Goal: Task Accomplishment & Management: Complete application form

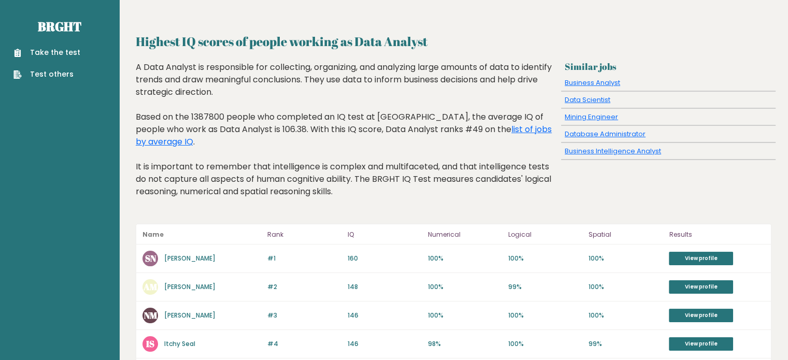
click at [62, 54] on link "Take the test" at bounding box center [46, 52] width 67 height 11
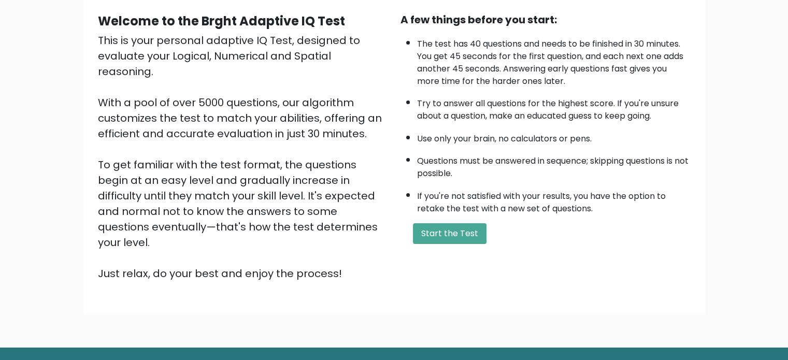
scroll to position [104, 0]
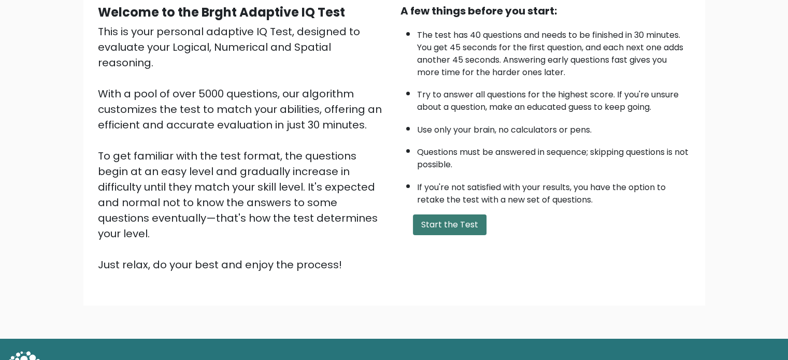
click at [433, 231] on button "Start the Test" at bounding box center [450, 225] width 74 height 21
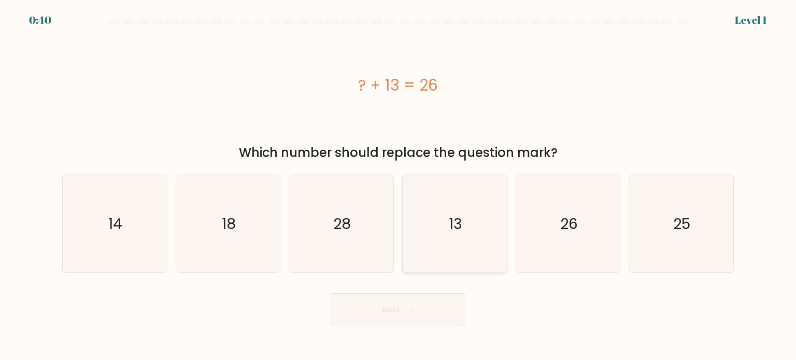
click at [435, 245] on icon "13" at bounding box center [454, 223] width 97 height 97
click at [398, 185] on input "d. 13" at bounding box center [398, 182] width 1 height 5
radio input "true"
click at [356, 317] on button "Next" at bounding box center [398, 309] width 135 height 33
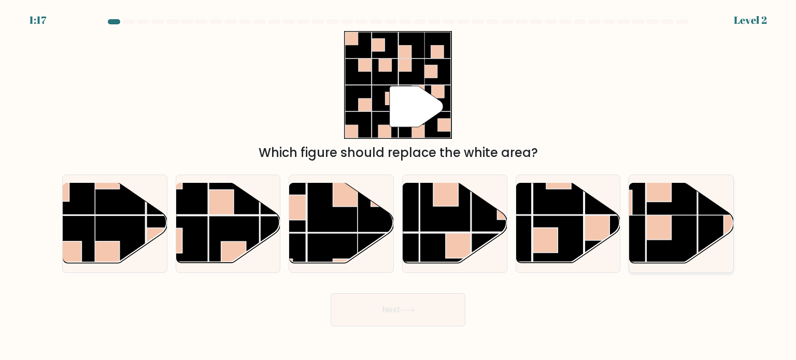
click at [689, 215] on rect at bounding box center [671, 190] width 51 height 51
click at [398, 185] on input "f." at bounding box center [398, 182] width 1 height 5
radio input "true"
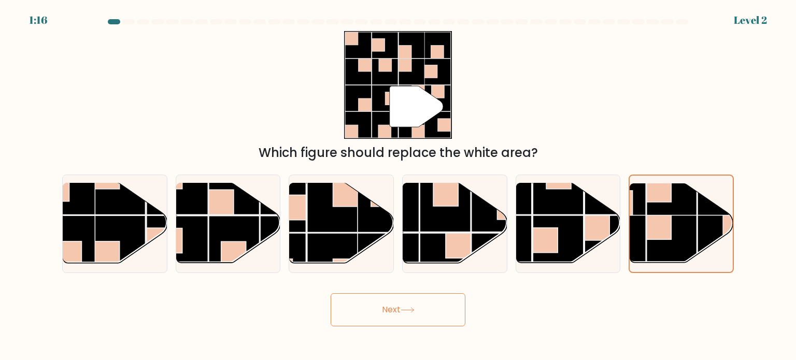
click at [419, 302] on button "Next" at bounding box center [398, 309] width 135 height 33
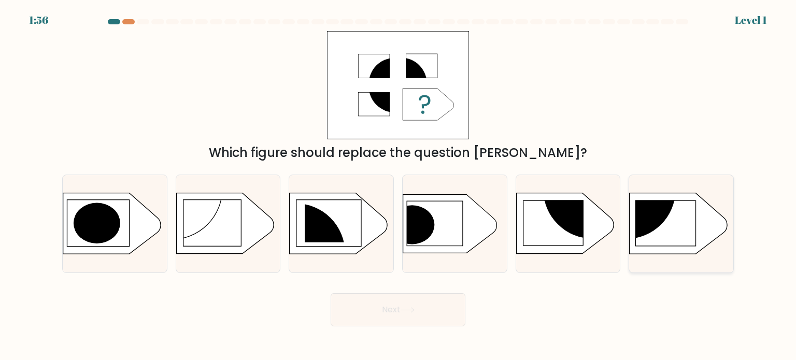
click at [655, 235] on rect at bounding box center [666, 223] width 60 height 45
click at [398, 185] on input "f." at bounding box center [398, 182] width 1 height 5
radio input "true"
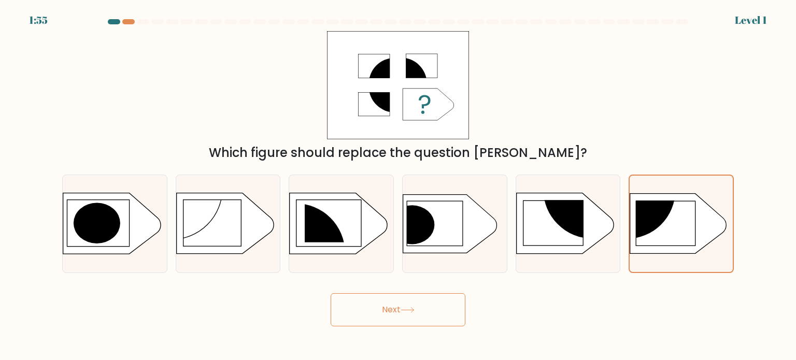
click at [405, 308] on icon at bounding box center [408, 310] width 14 height 6
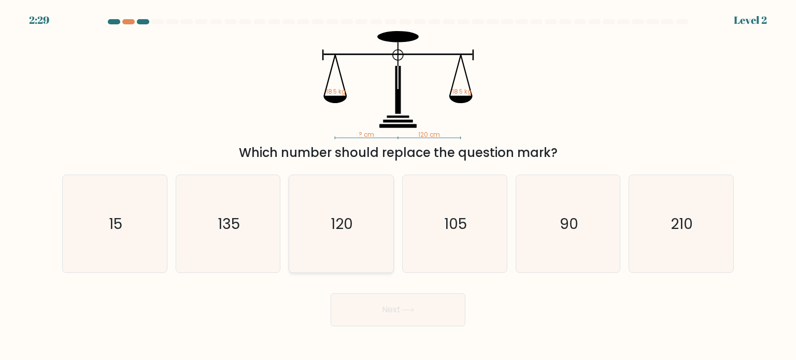
click at [341, 226] on text "120" at bounding box center [342, 223] width 22 height 21
click at [398, 185] on input "c. 120" at bounding box center [398, 182] width 1 height 5
radio input "true"
click at [377, 318] on button "Next" at bounding box center [398, 309] width 135 height 33
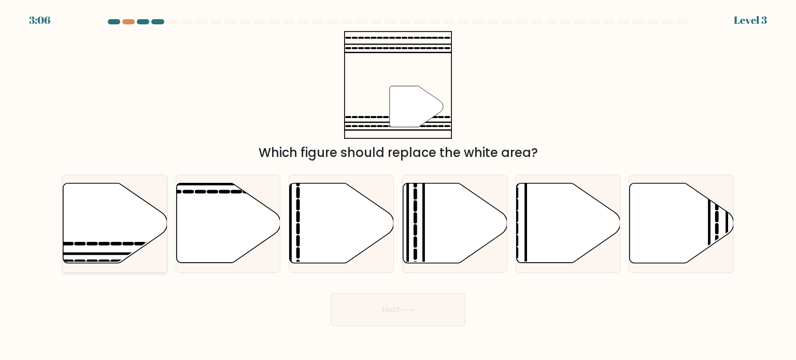
click at [107, 221] on icon at bounding box center [115, 223] width 104 height 80
click at [398, 185] on input "a." at bounding box center [398, 182] width 1 height 5
radio input "true"
click at [350, 304] on button "Next" at bounding box center [398, 309] width 135 height 33
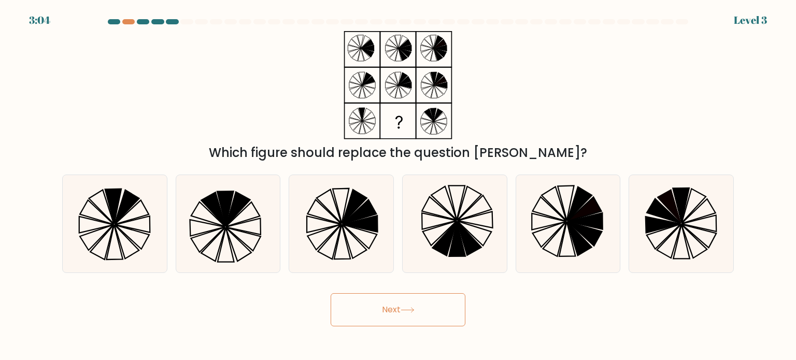
click at [392, 311] on button "Next" at bounding box center [398, 309] width 135 height 33
click at [55, 215] on form at bounding box center [398, 172] width 796 height 307
click at [125, 234] on icon at bounding box center [133, 237] width 34 height 24
click at [398, 185] on input "a." at bounding box center [398, 182] width 1 height 5
radio input "true"
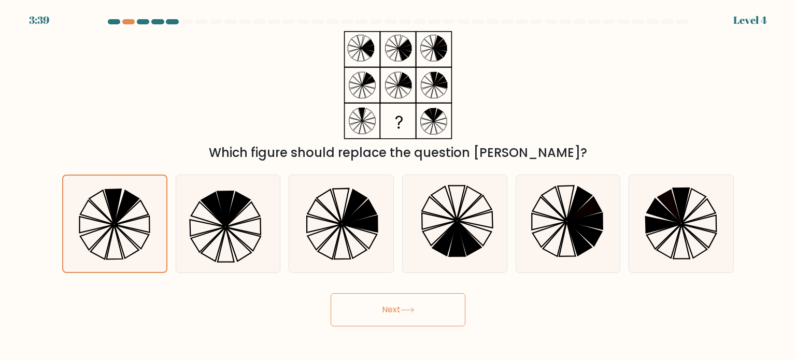
click at [407, 310] on icon at bounding box center [408, 310] width 14 height 6
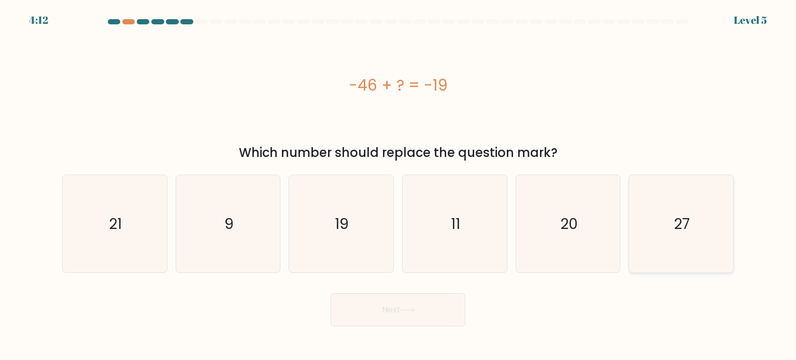
click at [686, 224] on text "27" at bounding box center [682, 223] width 16 height 21
click at [398, 185] on input "f. 27" at bounding box center [398, 182] width 1 height 5
radio input "true"
click at [389, 301] on button "Next" at bounding box center [398, 309] width 135 height 33
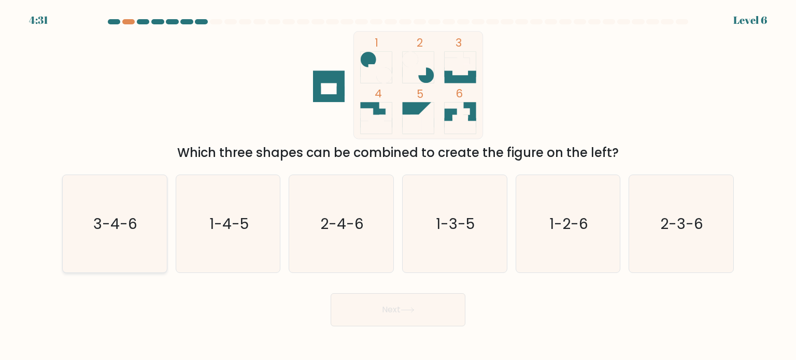
click at [104, 234] on icon "3-4-6" at bounding box center [114, 223] width 97 height 97
click at [398, 185] on input "a. 3-4-6" at bounding box center [398, 182] width 1 height 5
radio input "true"
click at [376, 313] on button "Next" at bounding box center [398, 309] width 135 height 33
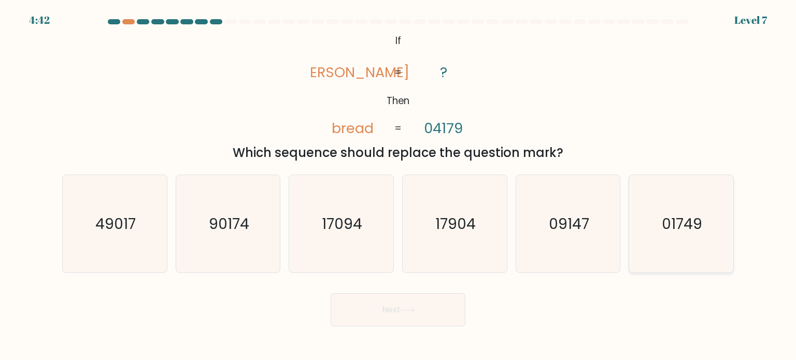
click at [667, 241] on icon "01749" at bounding box center [680, 223] width 97 height 97
click at [398, 185] on input "f. 01749" at bounding box center [398, 182] width 1 height 5
radio input "true"
click at [418, 306] on button "Next" at bounding box center [398, 309] width 135 height 33
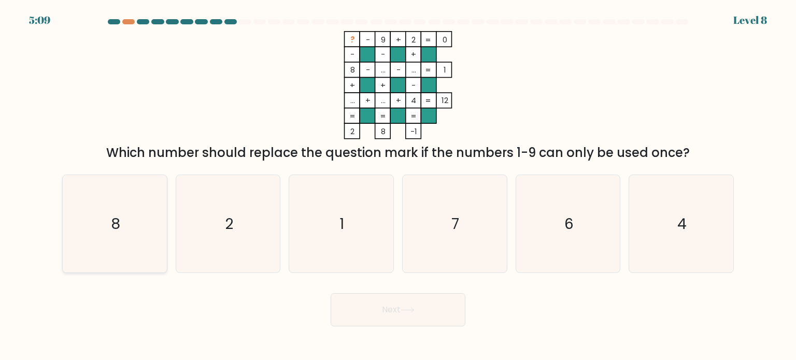
click at [91, 205] on icon "8" at bounding box center [114, 223] width 97 height 97
click at [398, 185] on input "a. 8" at bounding box center [398, 182] width 1 height 5
radio input "true"
click at [368, 311] on button "Next" at bounding box center [398, 309] width 135 height 33
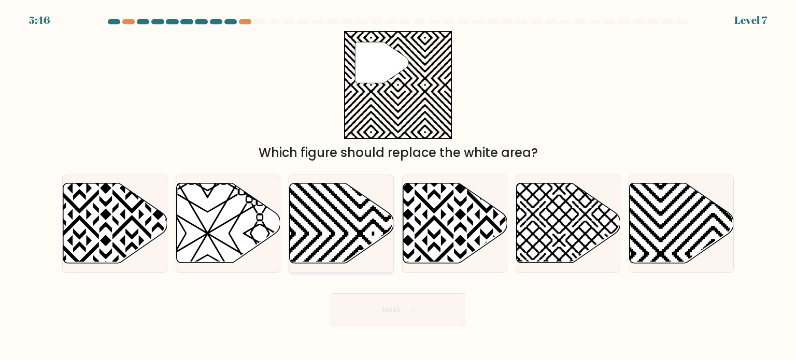
click at [315, 236] on icon at bounding box center [342, 223] width 104 height 80
click at [398, 185] on input "c." at bounding box center [398, 182] width 1 height 5
radio input "true"
click at [652, 231] on icon at bounding box center [713, 267] width 210 height 210
click at [398, 185] on input "f." at bounding box center [398, 182] width 1 height 5
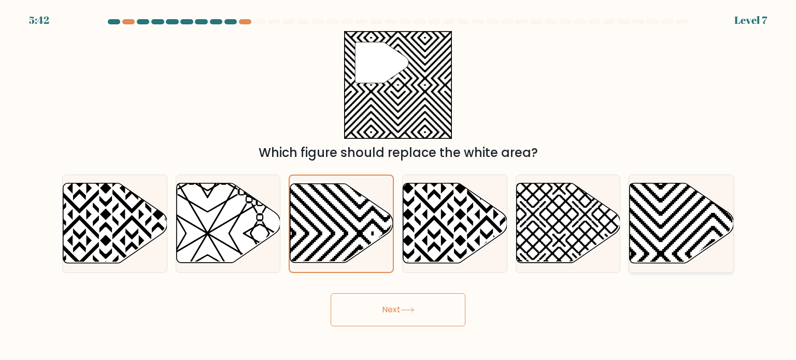
radio input "true"
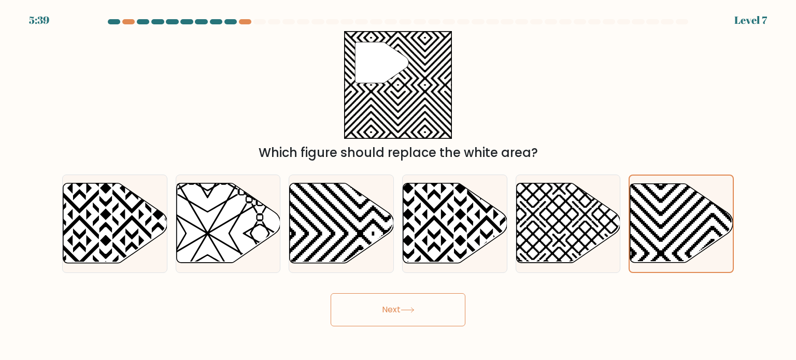
click at [395, 302] on button "Next" at bounding box center [398, 309] width 135 height 33
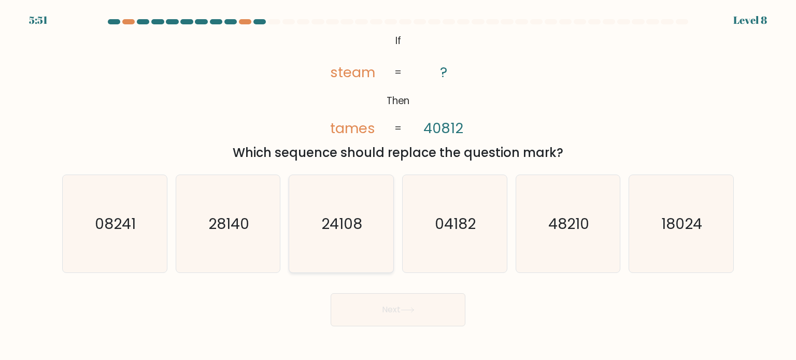
click at [332, 234] on icon "24108" at bounding box center [340, 223] width 97 height 97
click at [398, 185] on input "c. 24108" at bounding box center [398, 182] width 1 height 5
radio input "true"
click at [432, 306] on button "Next" at bounding box center [398, 309] width 135 height 33
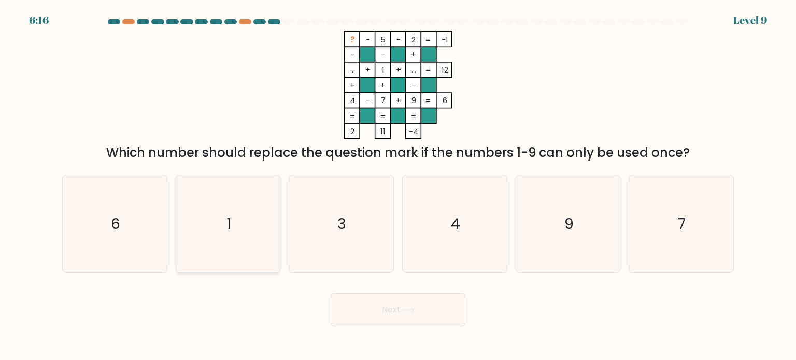
click at [222, 188] on icon "1" at bounding box center [227, 223] width 97 height 97
click at [398, 185] on input "b. 1" at bounding box center [398, 182] width 1 height 5
radio input "true"
click at [388, 296] on button "Next" at bounding box center [398, 309] width 135 height 33
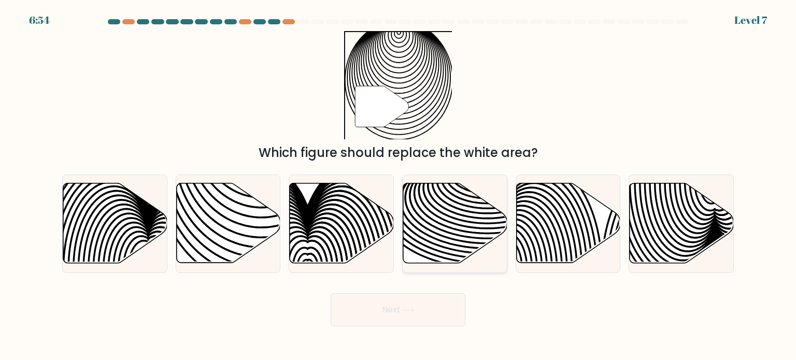
click at [447, 224] on icon at bounding box center [455, 223] width 104 height 80
click at [398, 185] on input "d." at bounding box center [398, 182] width 1 height 5
radio input "true"
click at [400, 315] on button "Next" at bounding box center [398, 309] width 135 height 33
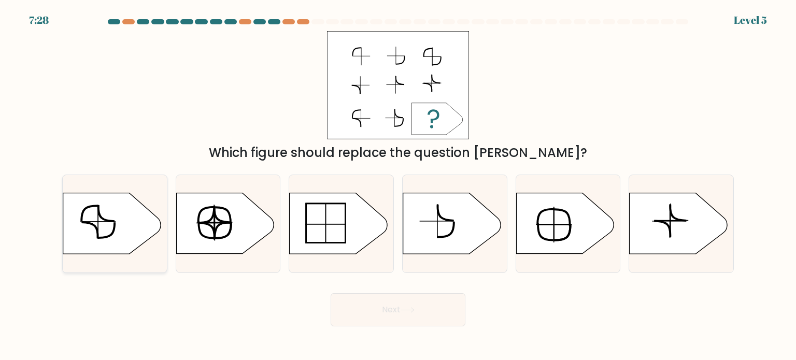
click at [84, 236] on icon at bounding box center [111, 223] width 97 height 61
click at [398, 185] on input "a." at bounding box center [398, 182] width 1 height 5
radio input "true"
click at [444, 310] on button "Next" at bounding box center [398, 309] width 135 height 33
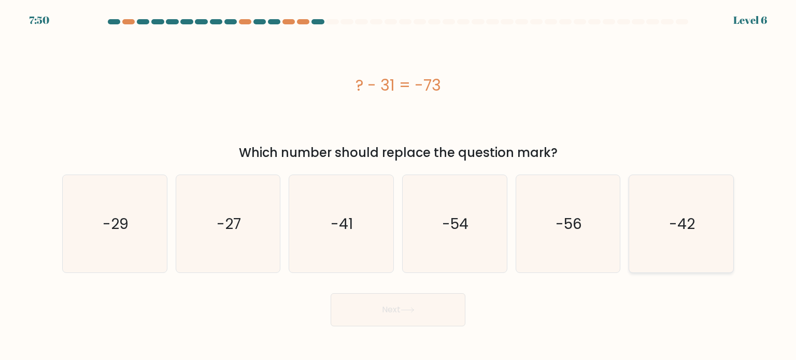
click at [701, 221] on icon "-42" at bounding box center [680, 223] width 97 height 97
click at [398, 185] on input "f. -42" at bounding box center [398, 182] width 1 height 5
radio input "true"
click at [404, 325] on button "Next" at bounding box center [398, 309] width 135 height 33
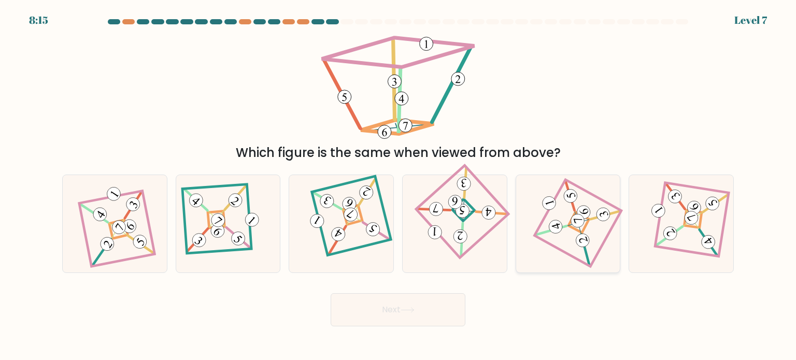
click at [577, 227] on 892 at bounding box center [577, 221] width 17 height 17
click at [398, 185] on input "e." at bounding box center [398, 182] width 1 height 5
radio input "true"
click at [392, 315] on button "Next" at bounding box center [398, 309] width 135 height 33
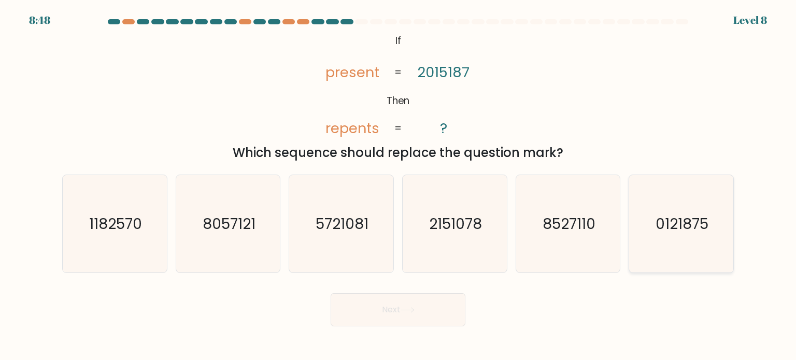
click at [688, 242] on icon "0121875" at bounding box center [680, 223] width 97 height 97
click at [398, 185] on input "f. 0121875" at bounding box center [398, 182] width 1 height 5
radio input "true"
click at [425, 302] on button "Next" at bounding box center [398, 309] width 135 height 33
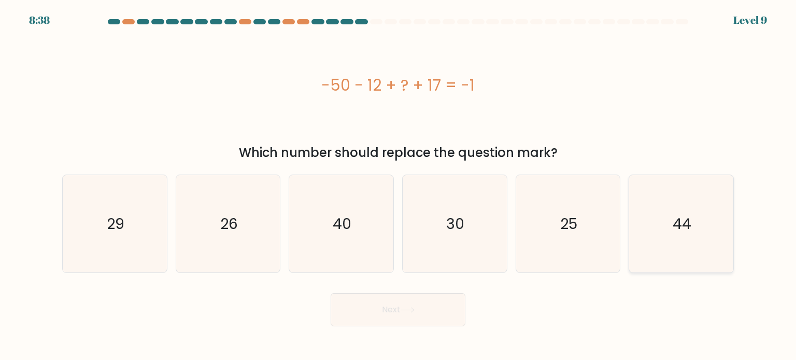
click at [651, 232] on icon "44" at bounding box center [680, 223] width 97 height 97
click at [398, 185] on input "f. 44" at bounding box center [398, 182] width 1 height 5
radio input "true"
click at [397, 311] on button "Next" at bounding box center [398, 309] width 135 height 33
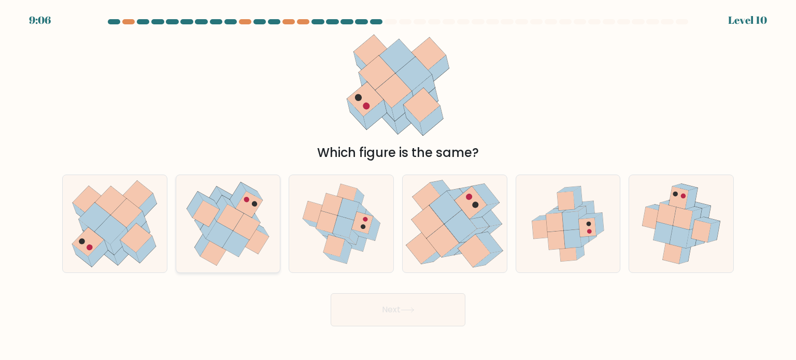
click at [241, 229] on icon at bounding box center [246, 226] width 27 height 26
click at [398, 185] on input "b." at bounding box center [398, 182] width 1 height 5
radio input "true"
click at [95, 231] on icon at bounding box center [95, 217] width 32 height 30
click at [398, 185] on input "a." at bounding box center [398, 182] width 1 height 5
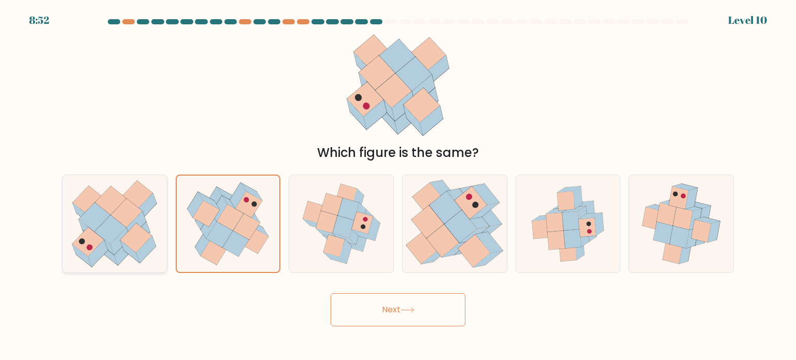
radio input "true"
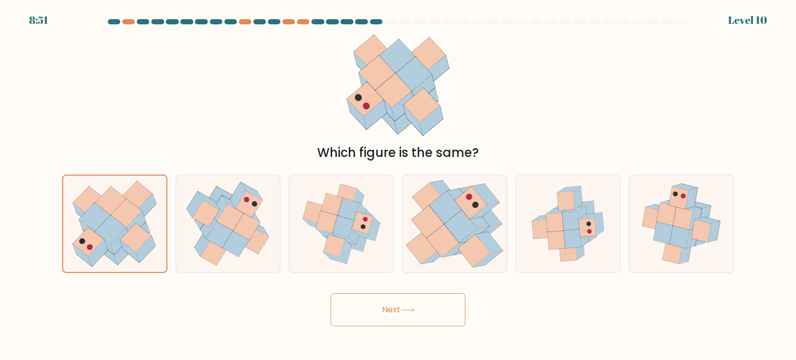
click at [390, 307] on button "Next" at bounding box center [398, 309] width 135 height 33
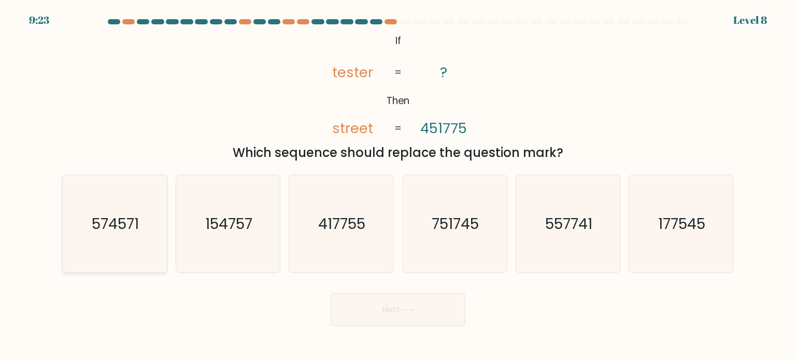
click at [126, 242] on icon "574571" at bounding box center [114, 223] width 97 height 97
click at [398, 185] on input "a. 574571" at bounding box center [398, 182] width 1 height 5
radio input "true"
click at [411, 301] on button "Next" at bounding box center [398, 309] width 135 height 33
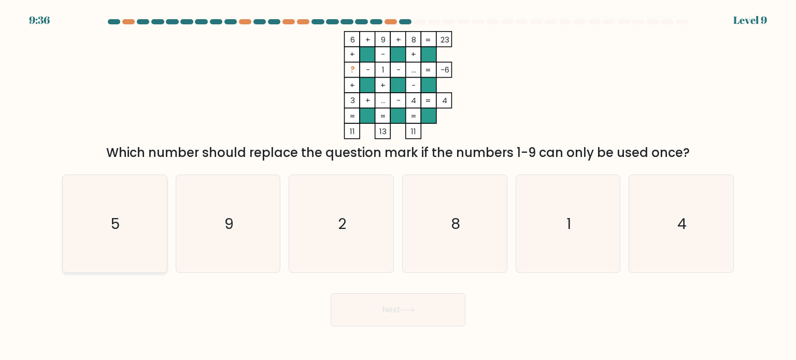
click at [113, 256] on icon "5" at bounding box center [114, 223] width 97 height 97
click at [398, 185] on input "a. 5" at bounding box center [398, 182] width 1 height 5
radio input "true"
click at [355, 310] on button "Next" at bounding box center [398, 309] width 135 height 33
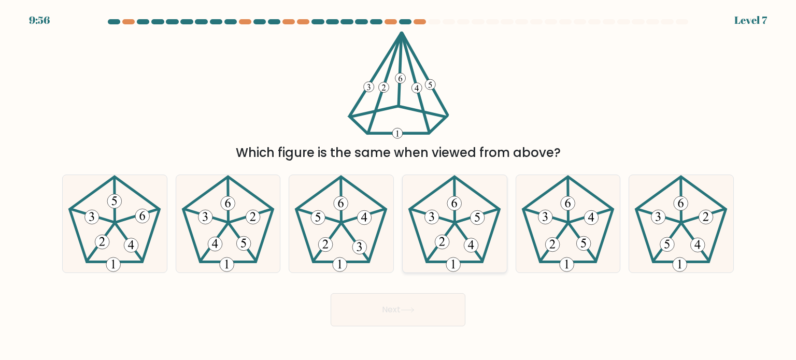
click at [501, 240] on icon at bounding box center [454, 223] width 97 height 97
click at [398, 185] on input "d." at bounding box center [398, 182] width 1 height 5
radio input "true"
click at [394, 309] on button "Next" at bounding box center [398, 309] width 135 height 33
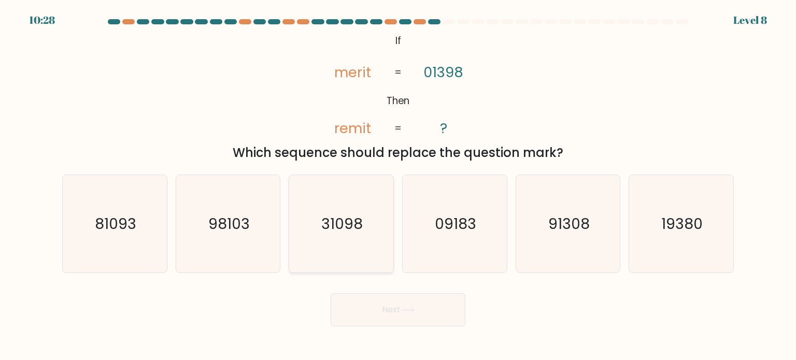
click at [358, 217] on text "31098" at bounding box center [342, 223] width 41 height 21
click at [398, 185] on input "c. 31098" at bounding box center [398, 182] width 1 height 5
radio input "true"
click at [401, 312] on button "Next" at bounding box center [398, 309] width 135 height 33
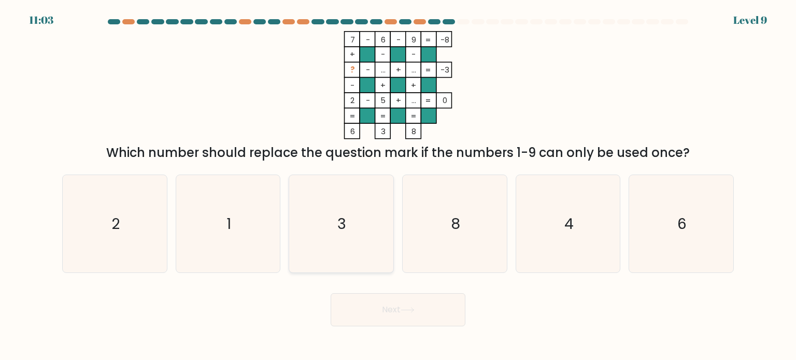
click at [340, 239] on icon "3" at bounding box center [340, 223] width 97 height 97
click at [398, 185] on input "c. 3" at bounding box center [398, 182] width 1 height 5
radio input "true"
click at [392, 307] on button "Next" at bounding box center [398, 309] width 135 height 33
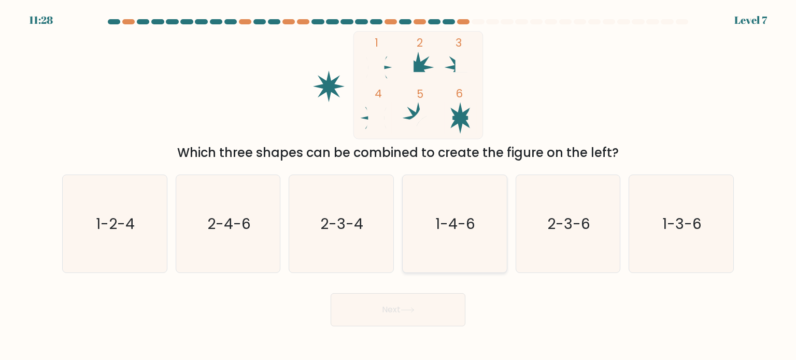
click at [453, 225] on text "1-4-6" at bounding box center [456, 223] width 40 height 21
click at [394, 307] on button "Next" at bounding box center [398, 309] width 135 height 33
click at [473, 229] on text "1-4-6" at bounding box center [456, 223] width 40 height 21
click at [398, 185] on input "d. 1-4-6" at bounding box center [398, 182] width 1 height 5
radio input "true"
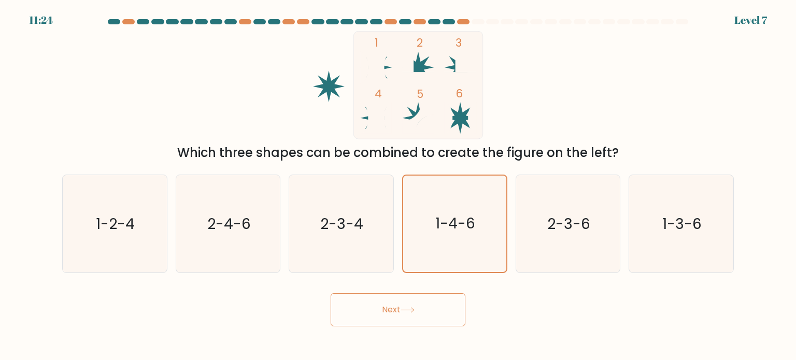
click at [400, 302] on button "Next" at bounding box center [398, 309] width 135 height 33
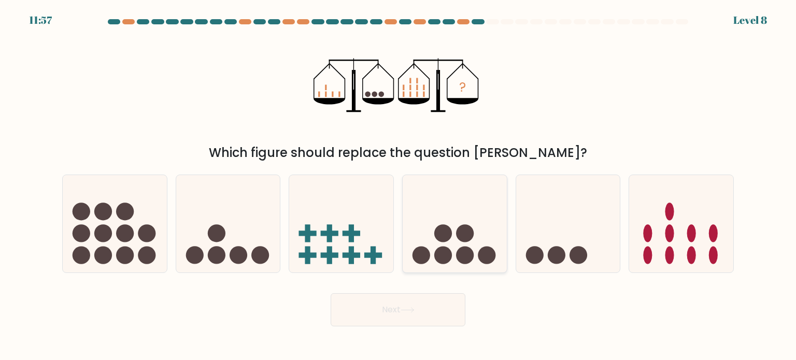
click at [460, 237] on circle at bounding box center [465, 233] width 18 height 18
click at [398, 185] on input "d." at bounding box center [398, 182] width 1 height 5
radio input "true"
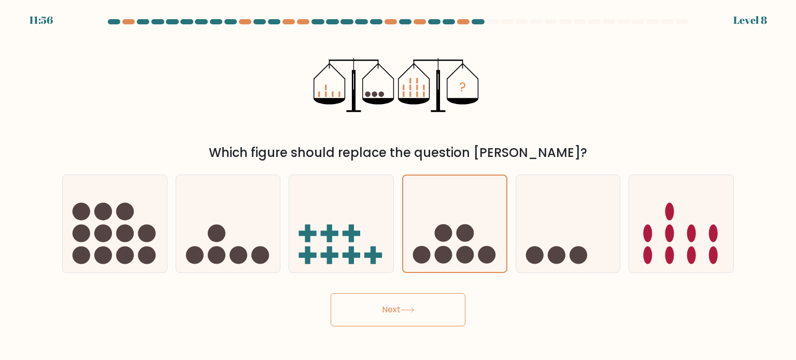
click at [379, 306] on button "Next" at bounding box center [398, 309] width 135 height 33
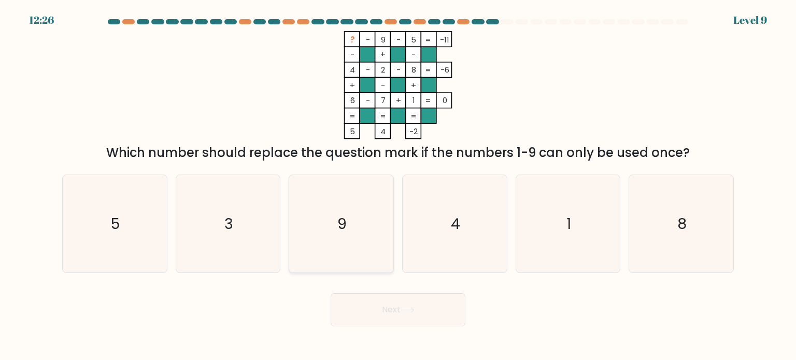
click at [365, 232] on icon "9" at bounding box center [340, 223] width 97 height 97
click at [398, 185] on input "c. 9" at bounding box center [398, 182] width 1 height 5
radio input "true"
click at [667, 226] on icon "8" at bounding box center [680, 223] width 97 height 97
click at [398, 185] on input "f. 8" at bounding box center [398, 182] width 1 height 5
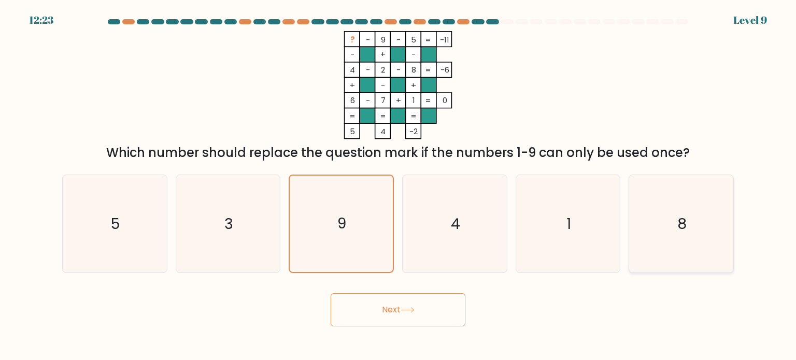
radio input "true"
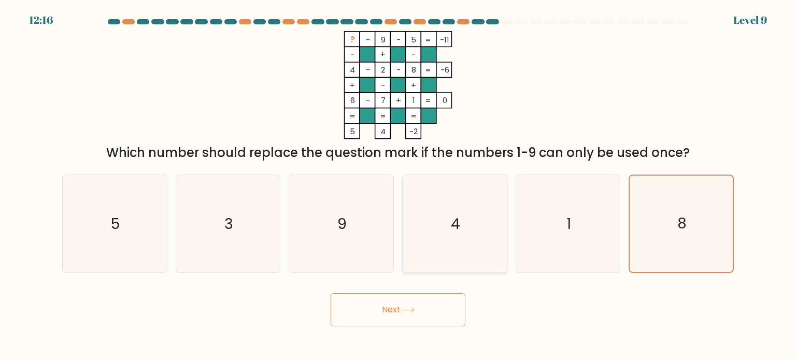
click at [473, 226] on icon "4" at bounding box center [454, 223] width 97 height 97
click at [398, 185] on input "d. 4" at bounding box center [398, 182] width 1 height 5
radio input "true"
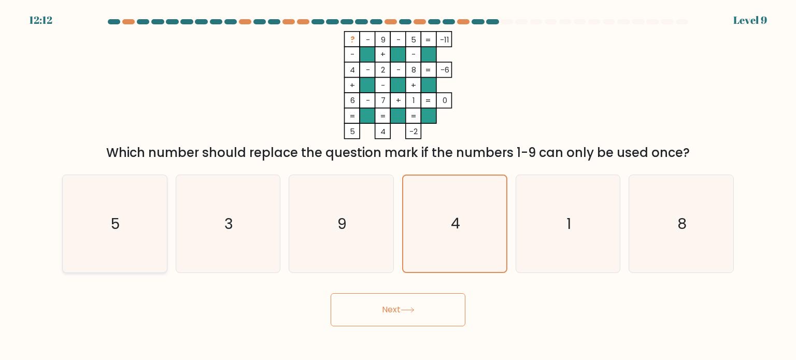
click at [106, 241] on icon "5" at bounding box center [114, 223] width 97 height 97
click at [398, 185] on input "a. 5" at bounding box center [398, 182] width 1 height 5
radio input "true"
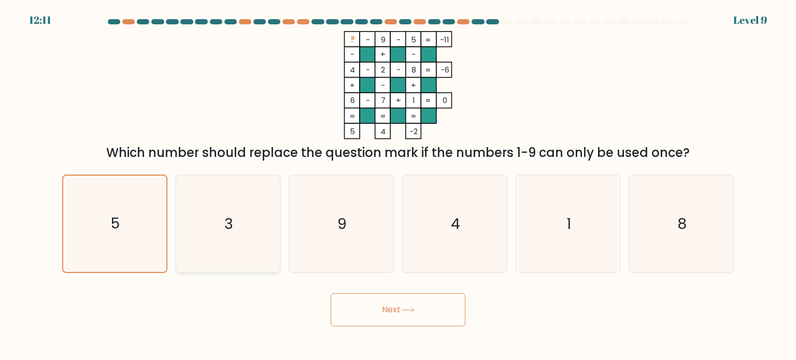
click at [215, 253] on icon "3" at bounding box center [227, 223] width 97 height 97
click at [398, 185] on input "b. 3" at bounding box center [398, 182] width 1 height 5
radio input "true"
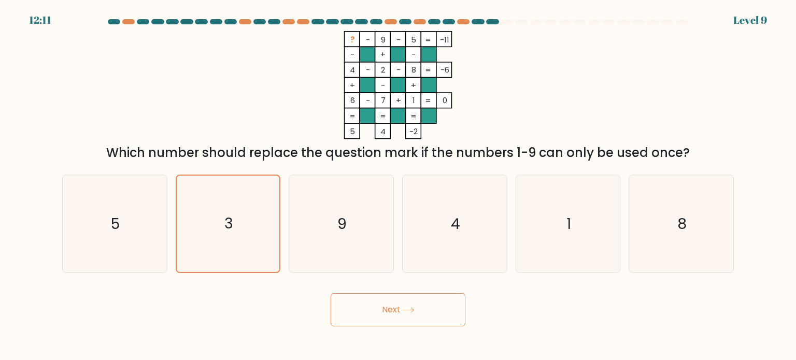
click at [624, 181] on div "f. 8" at bounding box center [680, 224] width 113 height 98
click at [660, 203] on icon "8" at bounding box center [680, 223] width 97 height 97
click at [398, 185] on input "f. 8" at bounding box center [398, 182] width 1 height 5
radio input "true"
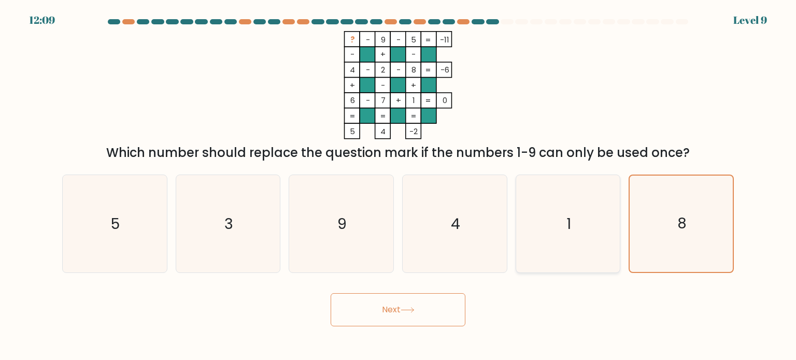
click at [584, 223] on icon "1" at bounding box center [567, 223] width 97 height 97
click at [398, 185] on input "e. 1" at bounding box center [398, 182] width 1 height 5
radio input "true"
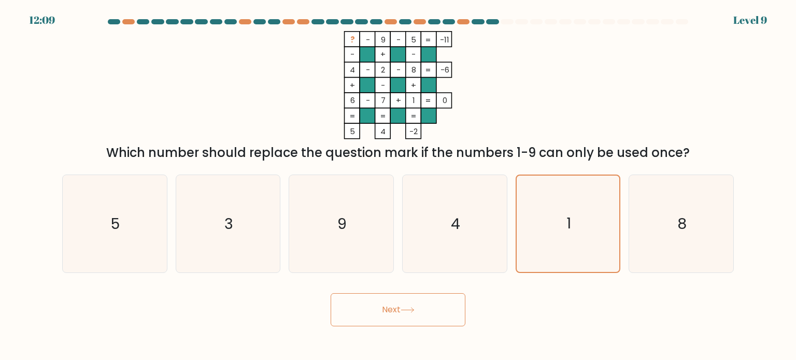
click at [402, 315] on button "Next" at bounding box center [398, 309] width 135 height 33
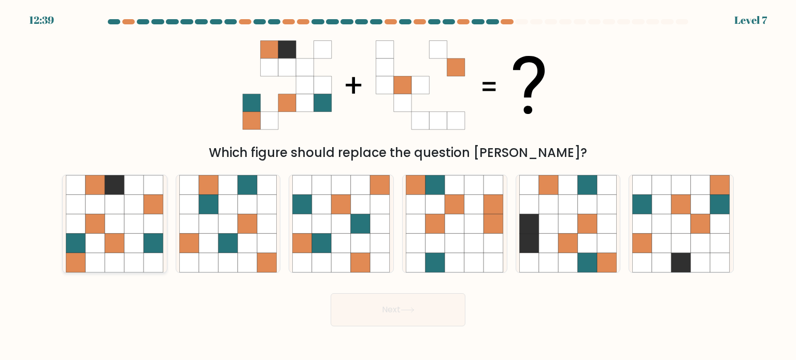
click at [94, 220] on icon at bounding box center [95, 224] width 20 height 20
click at [398, 185] on input "a." at bounding box center [398, 182] width 1 height 5
radio input "true"
click at [413, 315] on button "Next" at bounding box center [398, 309] width 135 height 33
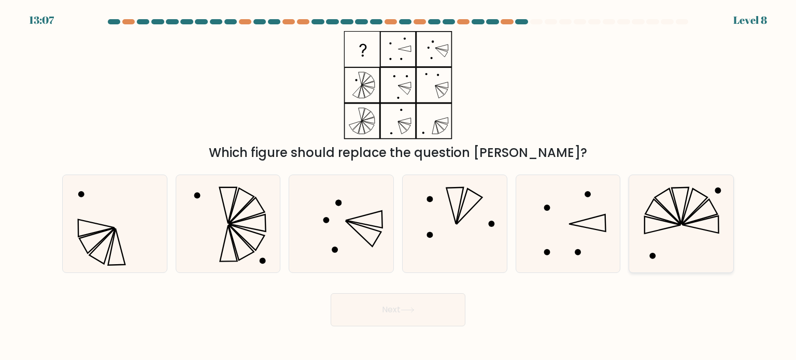
click at [661, 219] on icon at bounding box center [663, 224] width 36 height 17
click at [398, 185] on input "f." at bounding box center [398, 182] width 1 height 5
radio input "true"
click at [377, 304] on button "Next" at bounding box center [398, 309] width 135 height 33
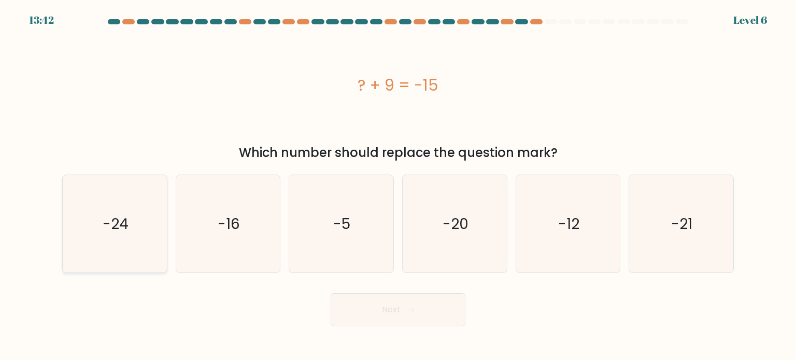
click at [103, 254] on icon "-24" at bounding box center [114, 223] width 97 height 97
click at [398, 185] on input "a. -24" at bounding box center [398, 182] width 1 height 5
radio input "true"
click at [422, 311] on button "Next" at bounding box center [398, 309] width 135 height 33
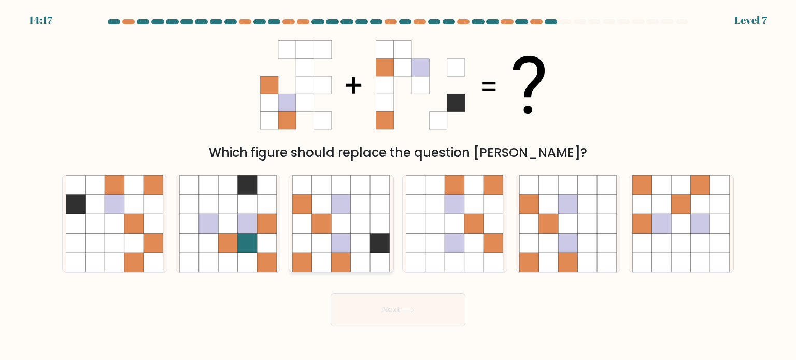
click at [326, 230] on icon at bounding box center [322, 224] width 20 height 20
click at [398, 185] on input "c." at bounding box center [398, 182] width 1 height 5
radio input "true"
click at [368, 311] on button "Next" at bounding box center [398, 309] width 135 height 33
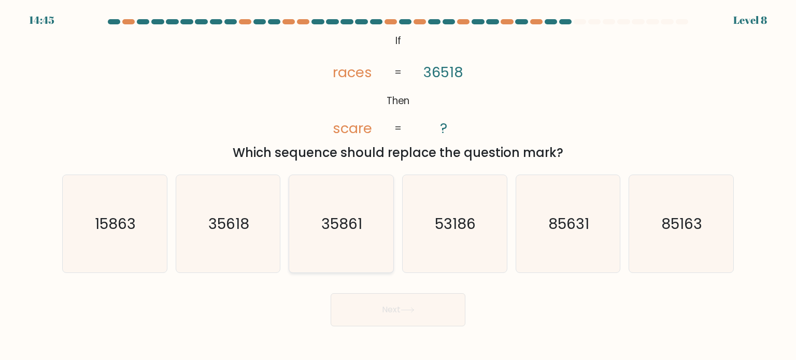
click at [330, 240] on icon "35861" at bounding box center [340, 223] width 97 height 97
click at [398, 185] on input "c. 35861" at bounding box center [398, 182] width 1 height 5
radio input "true"
click at [249, 224] on text "35618" at bounding box center [228, 223] width 41 height 21
click at [398, 185] on input "b. 35618" at bounding box center [398, 182] width 1 height 5
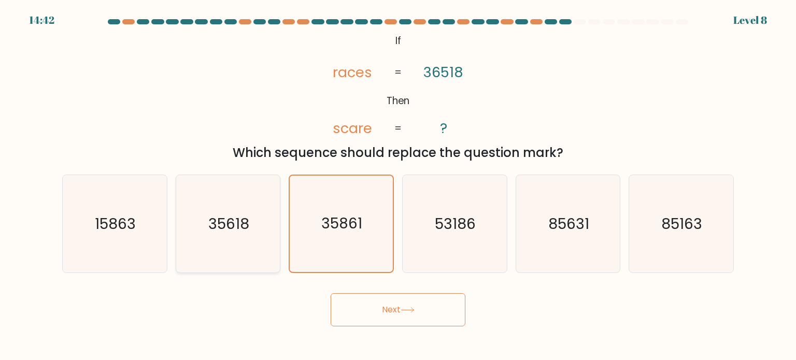
radio input "true"
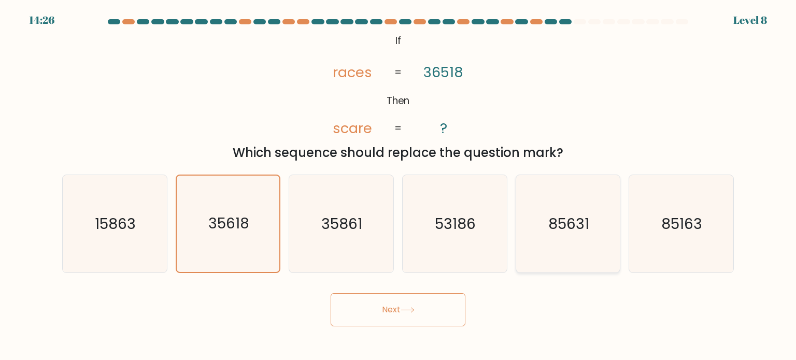
click at [569, 242] on icon "85631" at bounding box center [567, 223] width 97 height 97
click at [398, 185] on input "e. 85631" at bounding box center [398, 182] width 1 height 5
radio input "true"
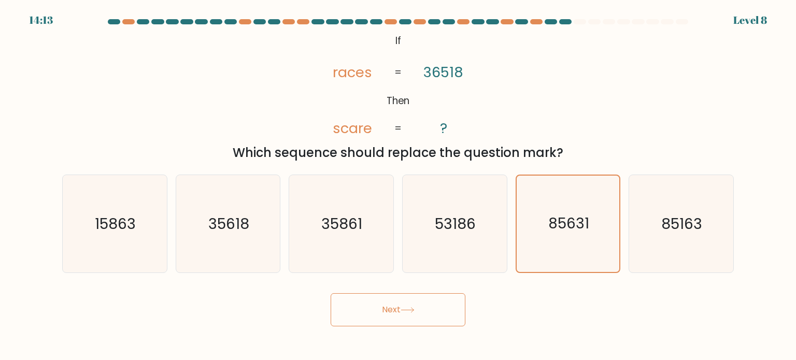
click at [409, 314] on button "Next" at bounding box center [398, 309] width 135 height 33
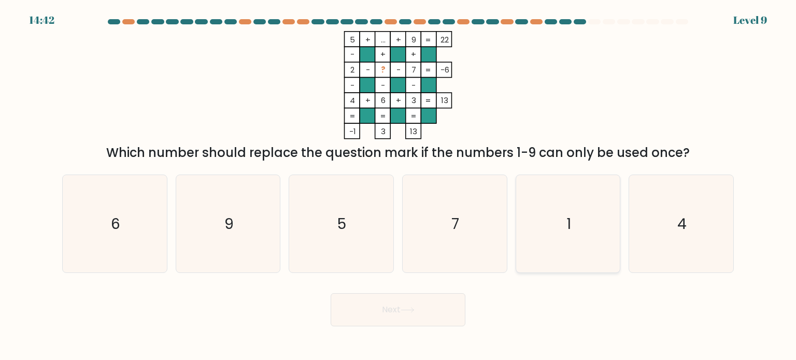
click at [573, 247] on icon "1" at bounding box center [567, 223] width 97 height 97
click at [398, 185] on input "e. 1" at bounding box center [398, 182] width 1 height 5
radio input "true"
click at [392, 307] on button "Next" at bounding box center [398, 309] width 135 height 33
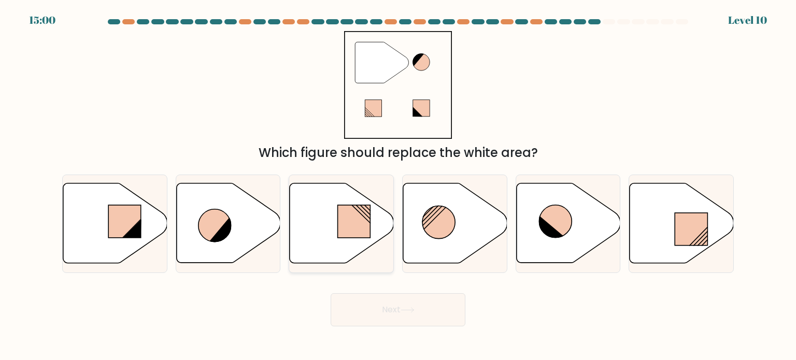
click at [342, 221] on rect at bounding box center [354, 221] width 33 height 33
click at [398, 185] on input "c." at bounding box center [398, 182] width 1 height 5
radio input "true"
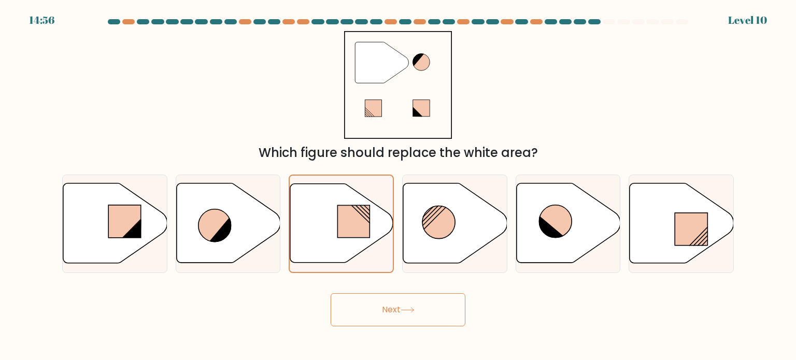
click at [407, 316] on button "Next" at bounding box center [398, 309] width 135 height 33
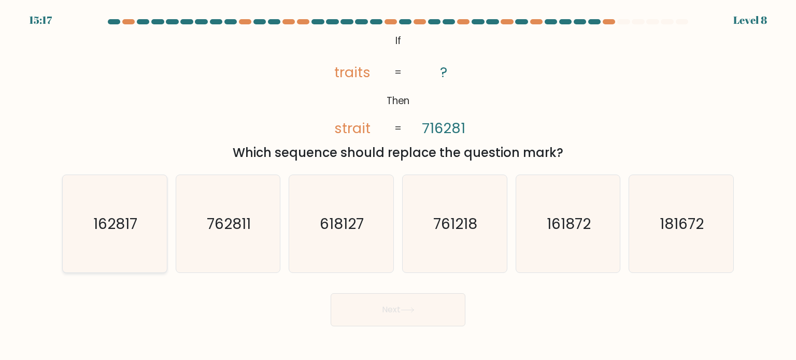
click at [110, 238] on icon "162817" at bounding box center [114, 223] width 97 height 97
click at [398, 185] on input "a. 162817" at bounding box center [398, 182] width 1 height 5
radio input "true"
click at [110, 238] on icon "162817" at bounding box center [114, 224] width 96 height 96
click at [398, 185] on input "a. 162817" at bounding box center [398, 182] width 1 height 5
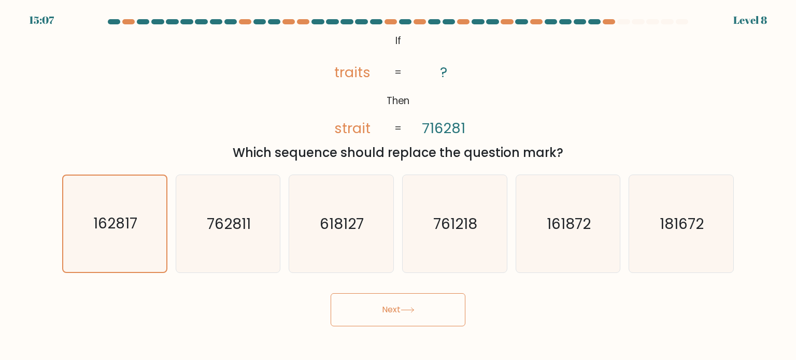
click at [390, 301] on button "Next" at bounding box center [398, 309] width 135 height 33
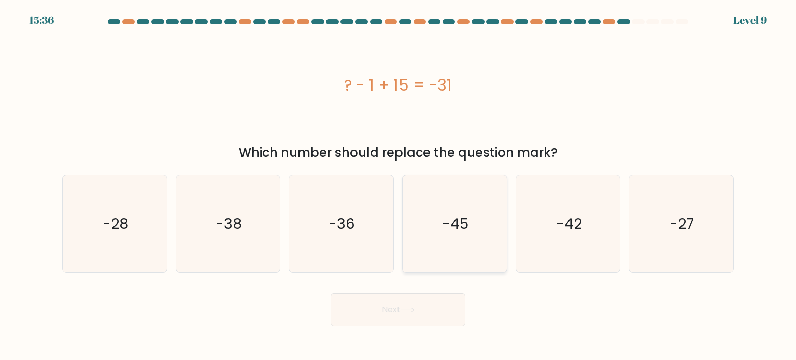
click at [438, 220] on icon "-45" at bounding box center [454, 223] width 97 height 97
click at [398, 185] on input "d. -45" at bounding box center [398, 182] width 1 height 5
radio input "true"
click at [411, 310] on icon at bounding box center [408, 310] width 14 height 6
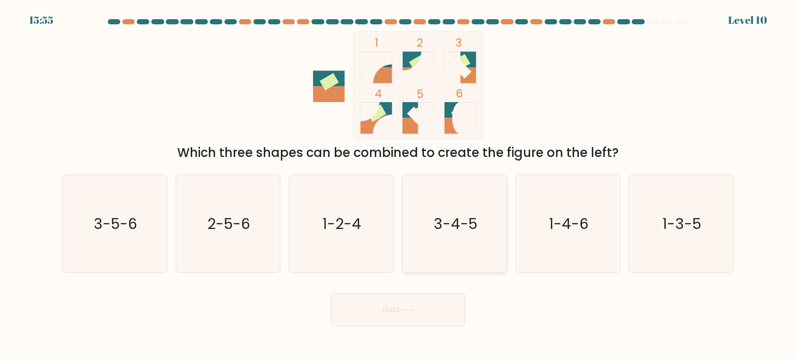
click at [482, 219] on icon "3-4-5" at bounding box center [454, 223] width 97 height 97
click at [398, 185] on input "d. 3-4-5" at bounding box center [398, 182] width 1 height 5
radio input "true"
click at [397, 305] on button "Next" at bounding box center [398, 309] width 135 height 33
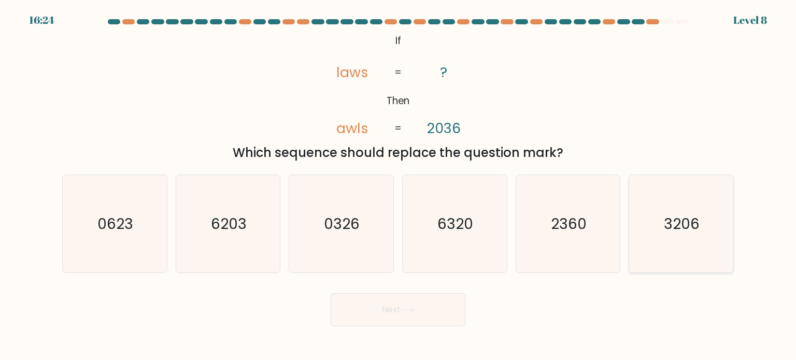
click at [686, 240] on icon "3206" at bounding box center [680, 223] width 97 height 97
click at [398, 185] on input "f. 3206" at bounding box center [398, 182] width 1 height 5
radio input "true"
click at [427, 302] on button "Next" at bounding box center [398, 309] width 135 height 33
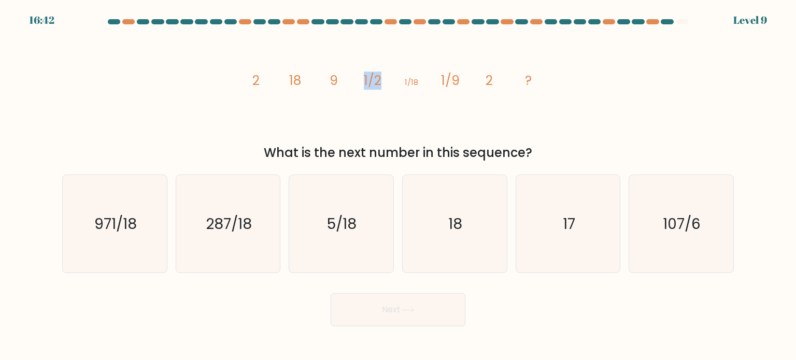
drag, startPoint x: 356, startPoint y: 78, endPoint x: 379, endPoint y: 77, distance: 23.3
click at [379, 77] on icon "image/svg+xml 2 18 9 1/2 1/18 1/9 2 ?" at bounding box center [397, 85] width 311 height 108
click at [389, 98] on icon "image/svg+xml 2 18 9 1/2 1/18 1/9 2 ?" at bounding box center [397, 85] width 311 height 108
click at [433, 102] on icon "image/svg+xml 2 18 9 1/2 1/18 1/9 2 ?" at bounding box center [397, 85] width 311 height 108
click at [552, 222] on icon "17" at bounding box center [567, 223] width 97 height 97
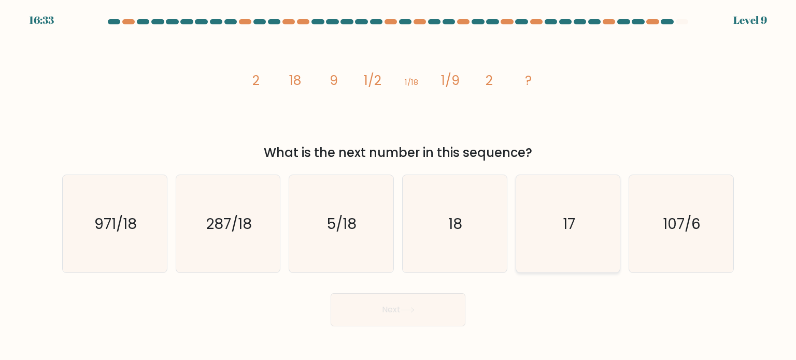
click at [398, 185] on input "e. 17" at bounding box center [398, 182] width 1 height 5
radio input "true"
click at [395, 305] on button "Next" at bounding box center [398, 309] width 135 height 33
click at [396, 305] on button "Next" at bounding box center [398, 309] width 135 height 33
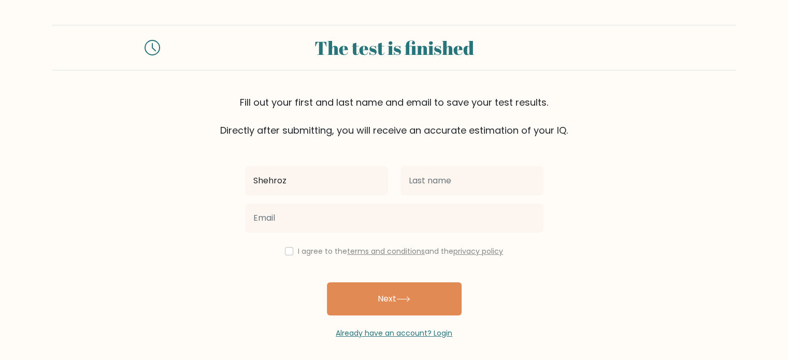
type input "Shehroz"
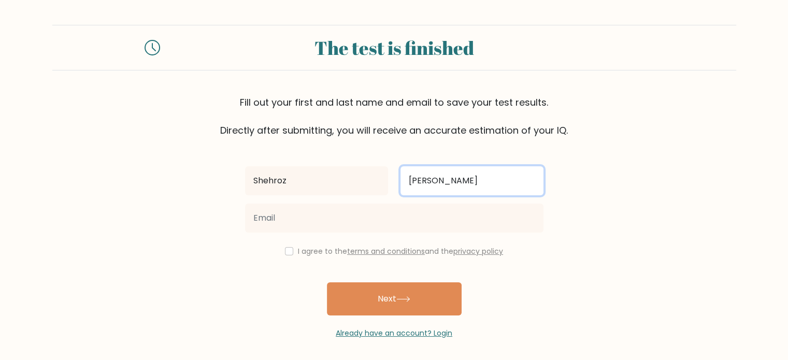
type input "Sami"
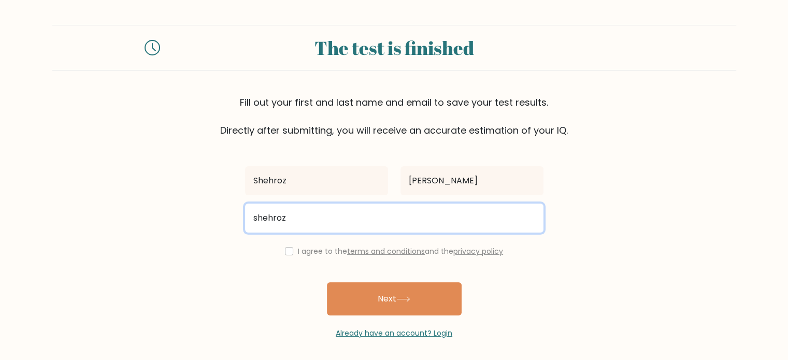
type input "shehrozsami123@gmail.com"
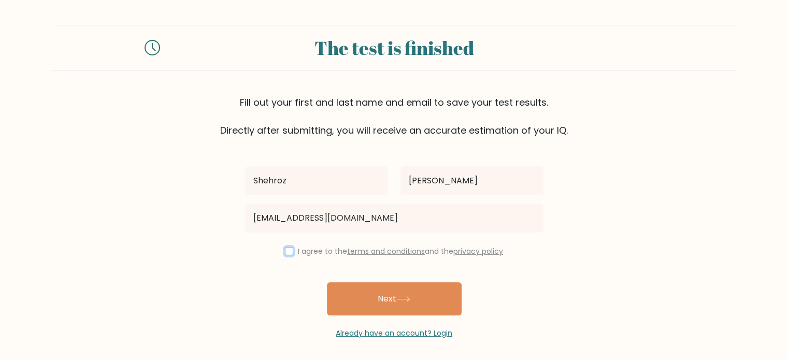
click at [290, 250] on input "checkbox" at bounding box center [289, 251] width 8 height 8
checkbox input "true"
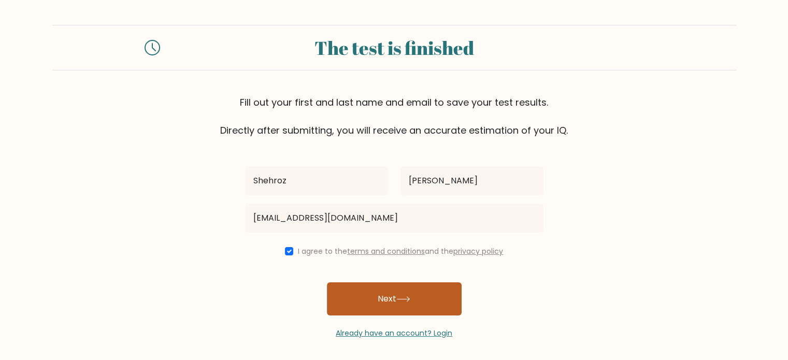
click at [365, 307] on button "Next" at bounding box center [394, 298] width 135 height 33
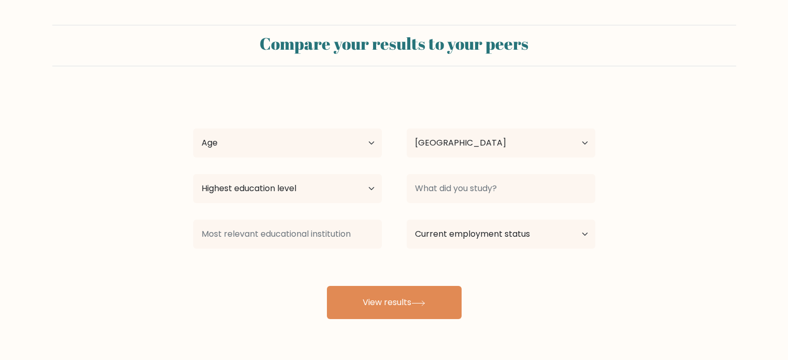
select select "PK"
click at [263, 147] on select "Age Under 18 years old 18-24 years old 25-34 years old 35-44 years old 45-54 ye…" at bounding box center [287, 142] width 189 height 29
select select "18_24"
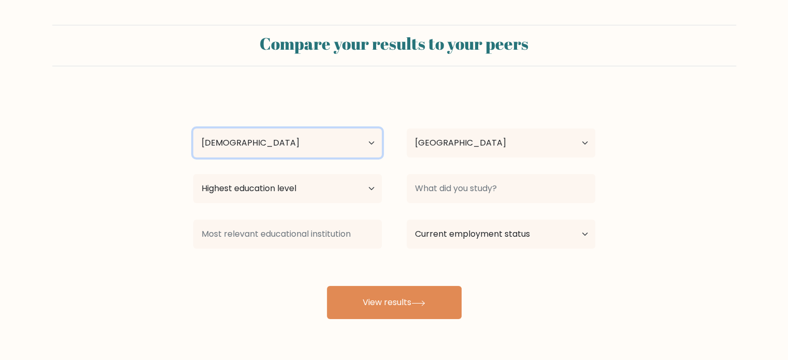
click at [193, 128] on select "Age Under 18 years old 18-24 years old 25-34 years old 35-44 years old 45-54 ye…" at bounding box center [287, 142] width 189 height 29
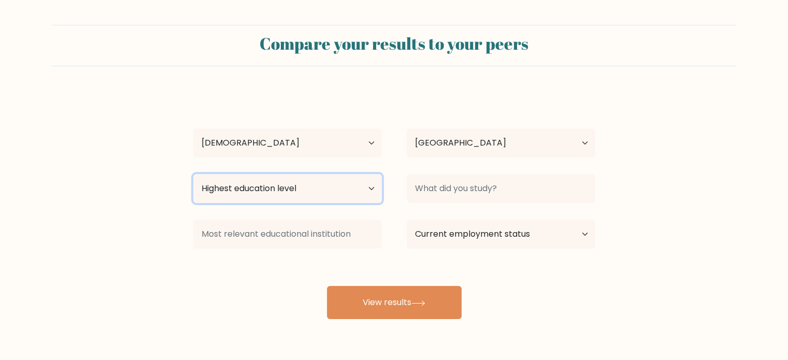
click at [242, 192] on select "Highest education level No schooling Primary Lower Secondary Upper Secondary Oc…" at bounding box center [287, 188] width 189 height 29
select select "upper_secondary"
click at [193, 174] on select "Highest education level No schooling Primary Lower Secondary Upper Secondary Oc…" at bounding box center [287, 188] width 189 height 29
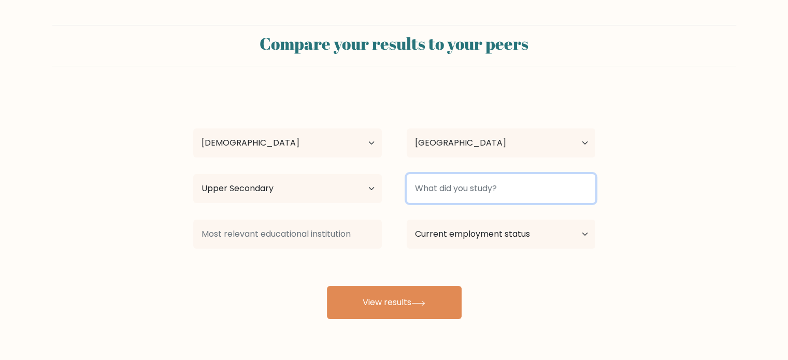
click at [473, 196] on input at bounding box center [501, 188] width 189 height 29
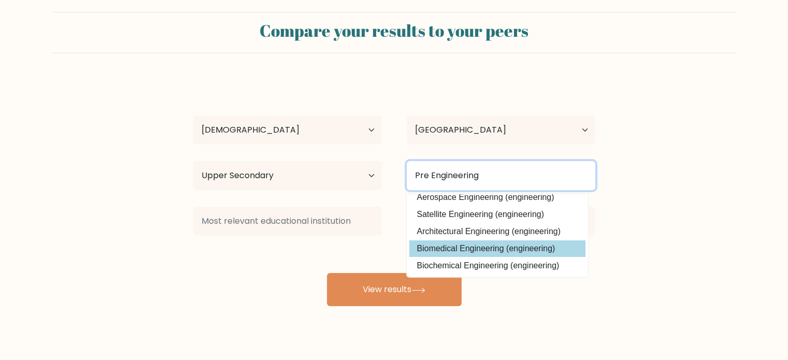
scroll to position [33, 0]
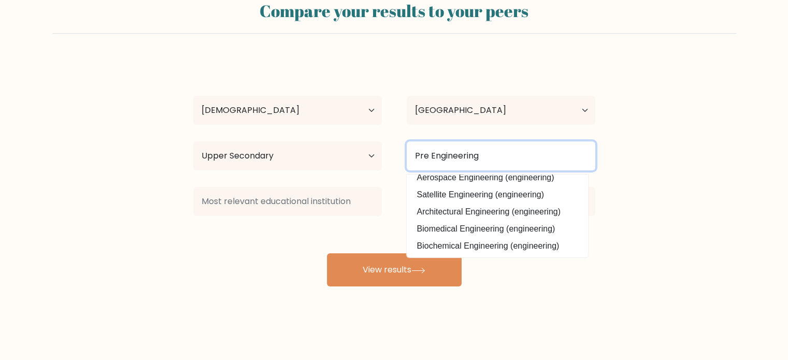
type input "Pre Engineering"
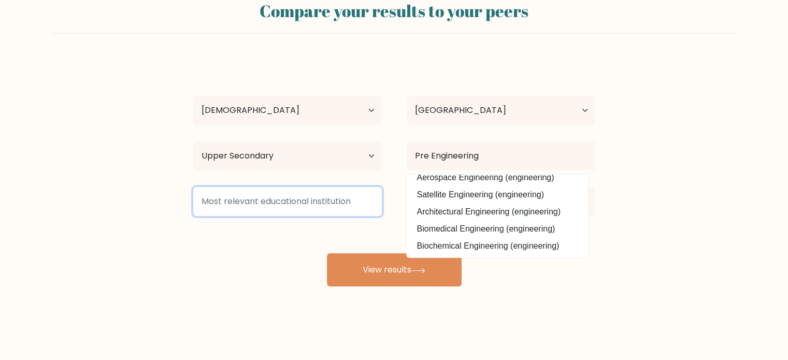
click at [276, 191] on input at bounding box center [287, 201] width 189 height 29
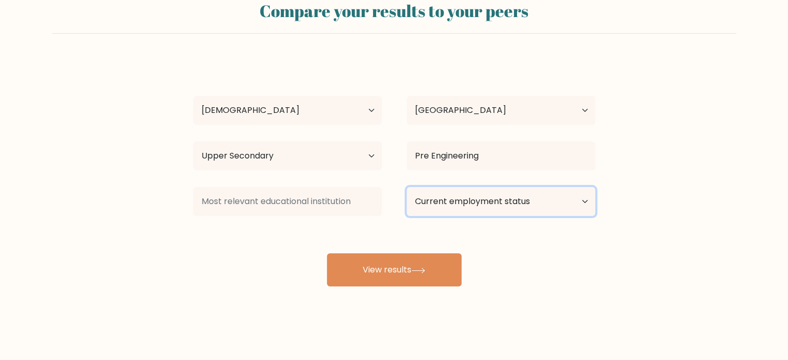
click at [439, 209] on select "Current employment status Employed Student Retired Other / prefer not to answer" at bounding box center [501, 201] width 189 height 29
select select "employed"
click at [407, 187] on select "Current employment status Employed Student Retired Other / prefer not to answer" at bounding box center [501, 201] width 189 height 29
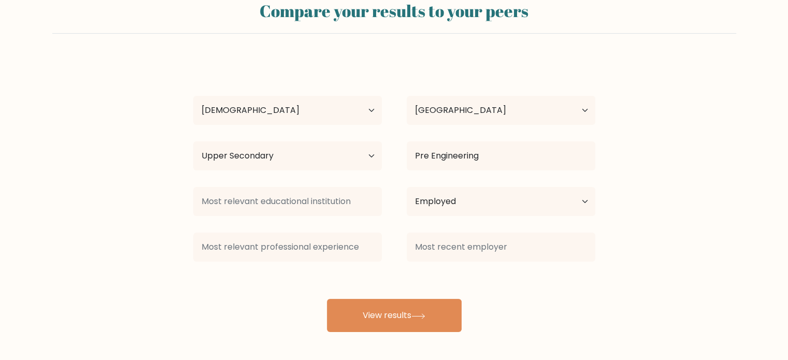
click at [383, 282] on div "Shehroz Sami Age Under 18 years old 18-24 years old 25-34 years old 35-44 years…" at bounding box center [394, 196] width 415 height 274
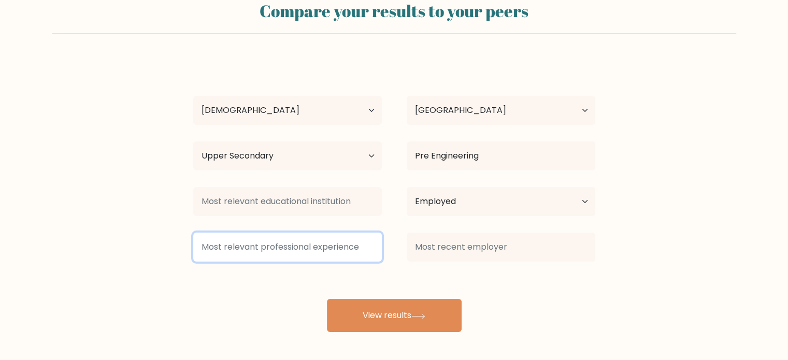
click at [259, 241] on input at bounding box center [287, 247] width 189 height 29
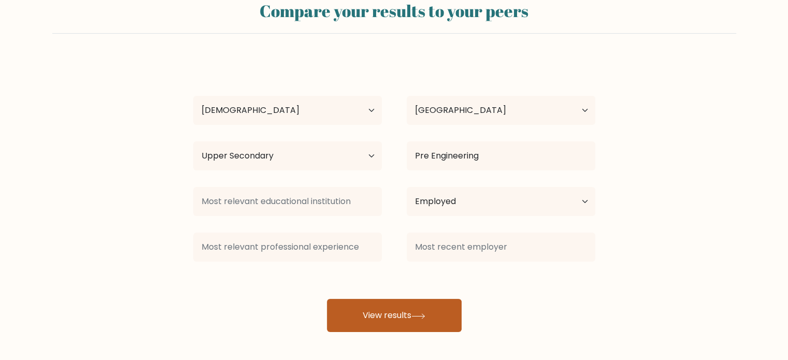
click at [390, 320] on button "View results" at bounding box center [394, 315] width 135 height 33
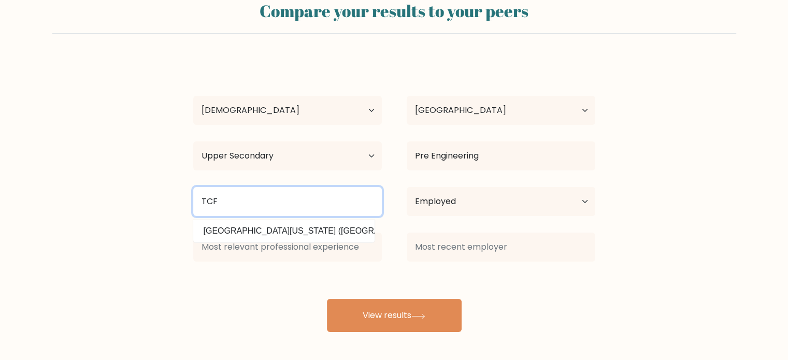
type input "TCF"
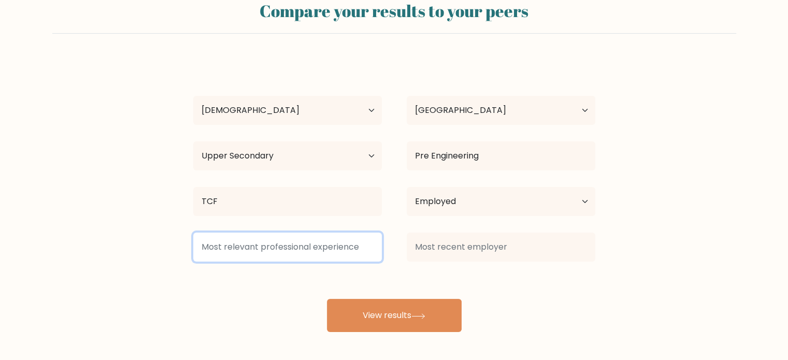
click at [321, 248] on input at bounding box center [287, 247] width 189 height 29
type input "2"
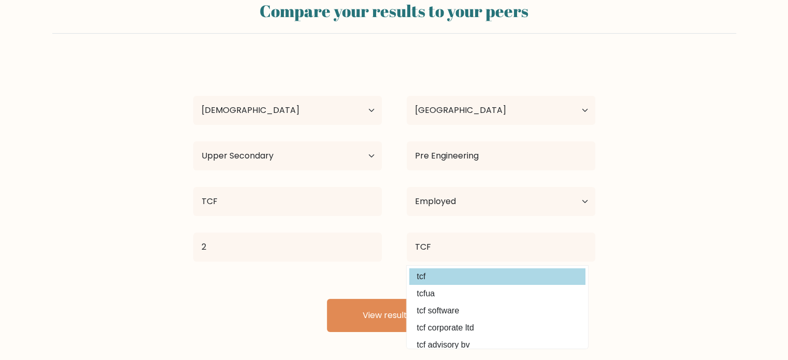
click at [441, 277] on option "tcf" at bounding box center [497, 276] width 176 height 17
type input "tcf"
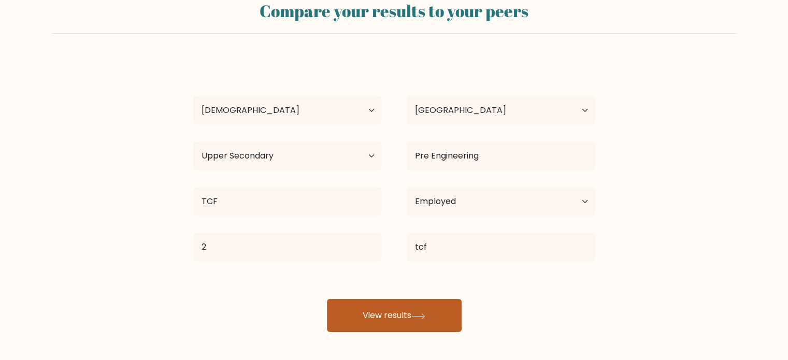
click at [406, 308] on button "View results" at bounding box center [394, 315] width 135 height 33
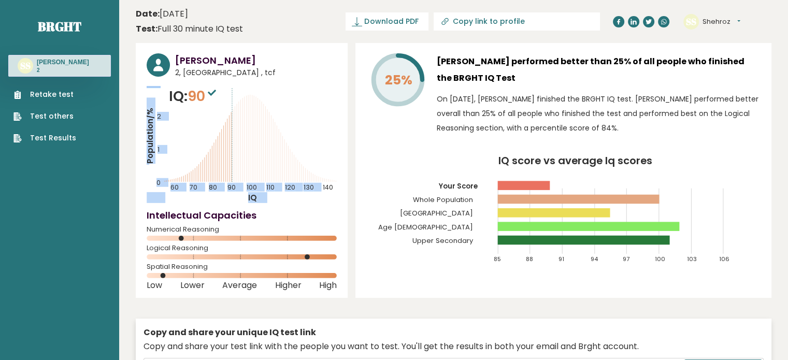
drag, startPoint x: 217, startPoint y: 91, endPoint x: 233, endPoint y: 87, distance: 16.2
click at [233, 87] on div "IQ: 90 Population/% IQ 0 1 2 60 70 80 90 100 110 120 130 140" at bounding box center [242, 144] width 190 height 117
click at [262, 87] on icon "Population/% IQ 0 1 2 60 70 80 90 100 110 120 130 140" at bounding box center [242, 144] width 190 height 117
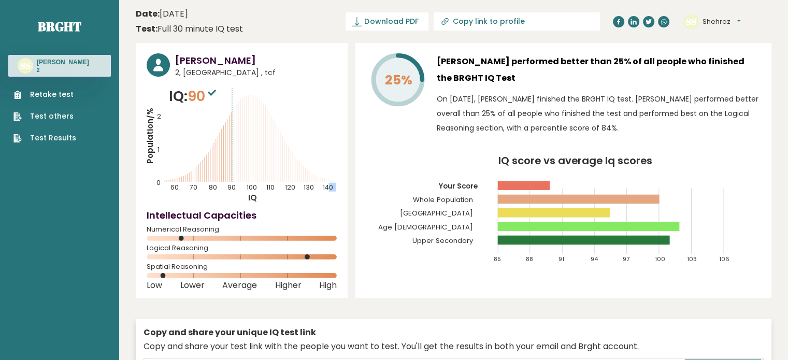
drag, startPoint x: 330, startPoint y: 183, endPoint x: 336, endPoint y: 183, distance: 6.7
click at [336, 183] on text "140" at bounding box center [244, 135] width 194 height 112
click at [327, 195] on icon "Population/% IQ 0 1 2 60 70 80 90 100 110 120 130 140" at bounding box center [242, 144] width 190 height 117
drag, startPoint x: 228, startPoint y: 184, endPoint x: 241, endPoint y: 186, distance: 13.1
click at [241, 186] on text "90" at bounding box center [195, 135] width 97 height 112
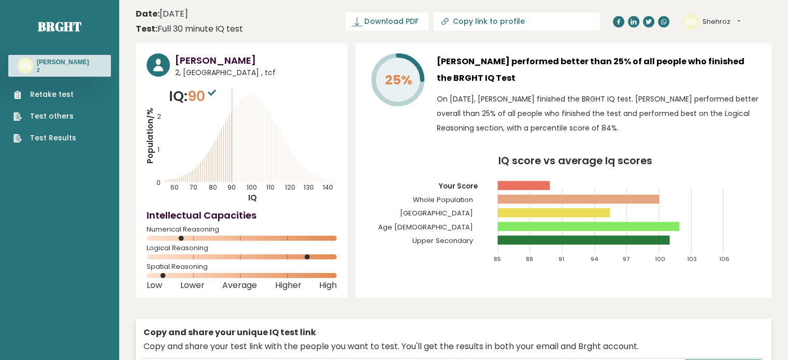
click at [287, 209] on h4 "Intellectual Capacities" at bounding box center [242, 215] width 190 height 14
drag, startPoint x: 423, startPoint y: 236, endPoint x: 467, endPoint y: 240, distance: 43.8
click at [467, 240] on tspan "Upper Secondary" at bounding box center [442, 241] width 61 height 10
